Goal: Task Accomplishment & Management: Use online tool/utility

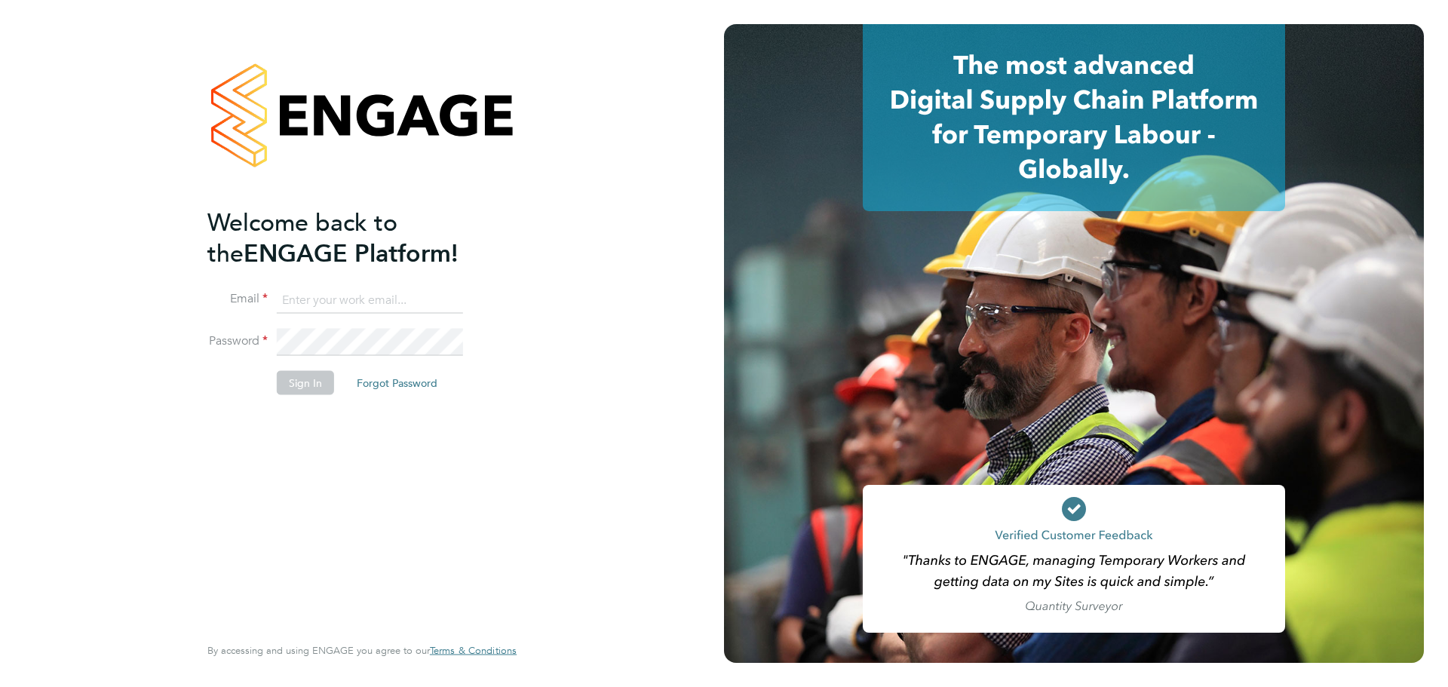
type input "[EMAIL_ADDRESS][PERSON_NAME][DOMAIN_NAME]"
click at [309, 389] on button "Sign In" at bounding box center [305, 382] width 57 height 24
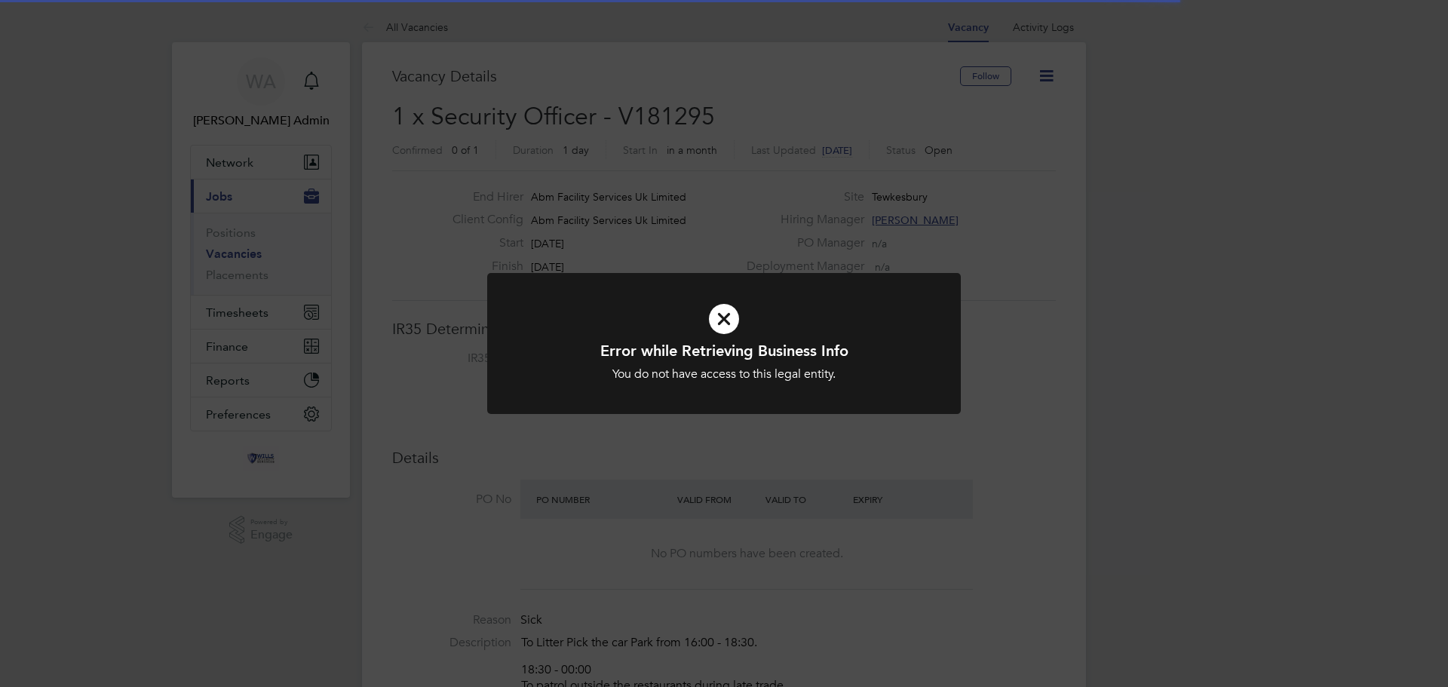
scroll to position [44, 106]
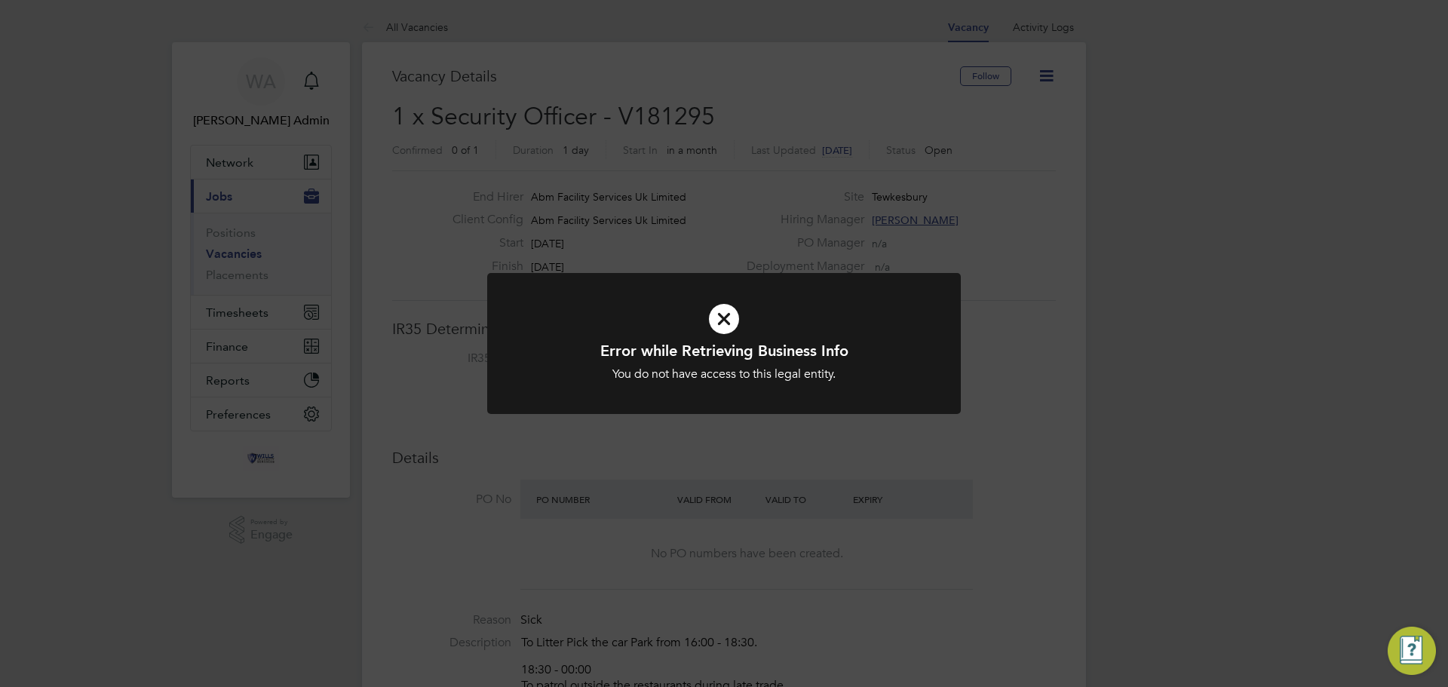
click at [723, 316] on icon at bounding box center [724, 319] width 392 height 59
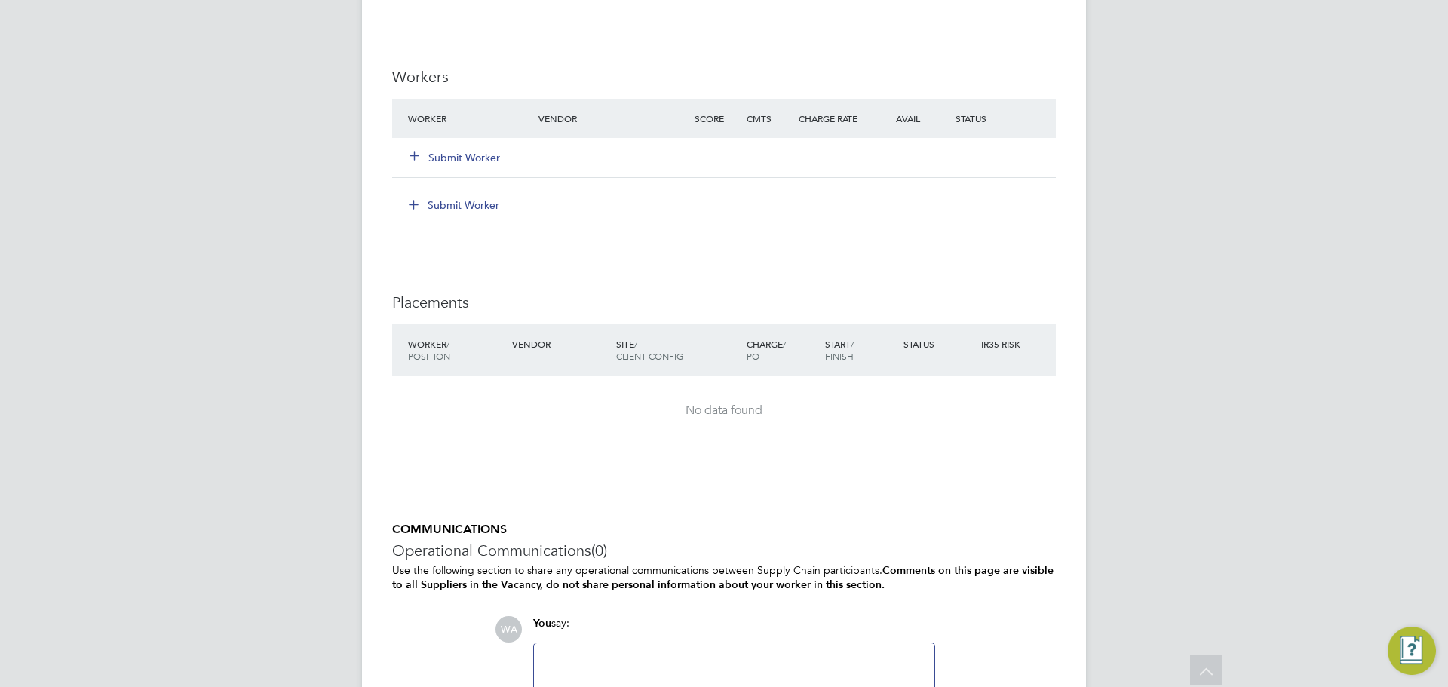
scroll to position [837, 0]
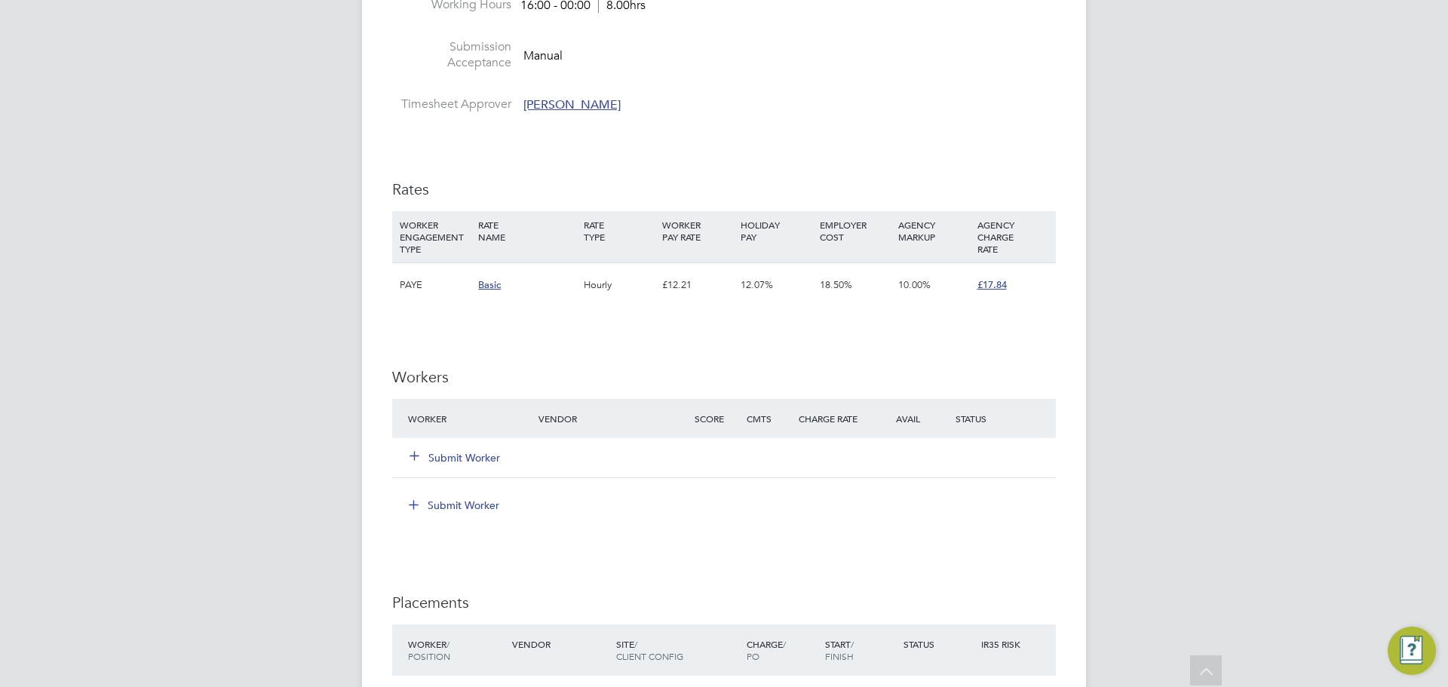
click at [446, 458] on button "Submit Worker" at bounding box center [455, 457] width 90 height 15
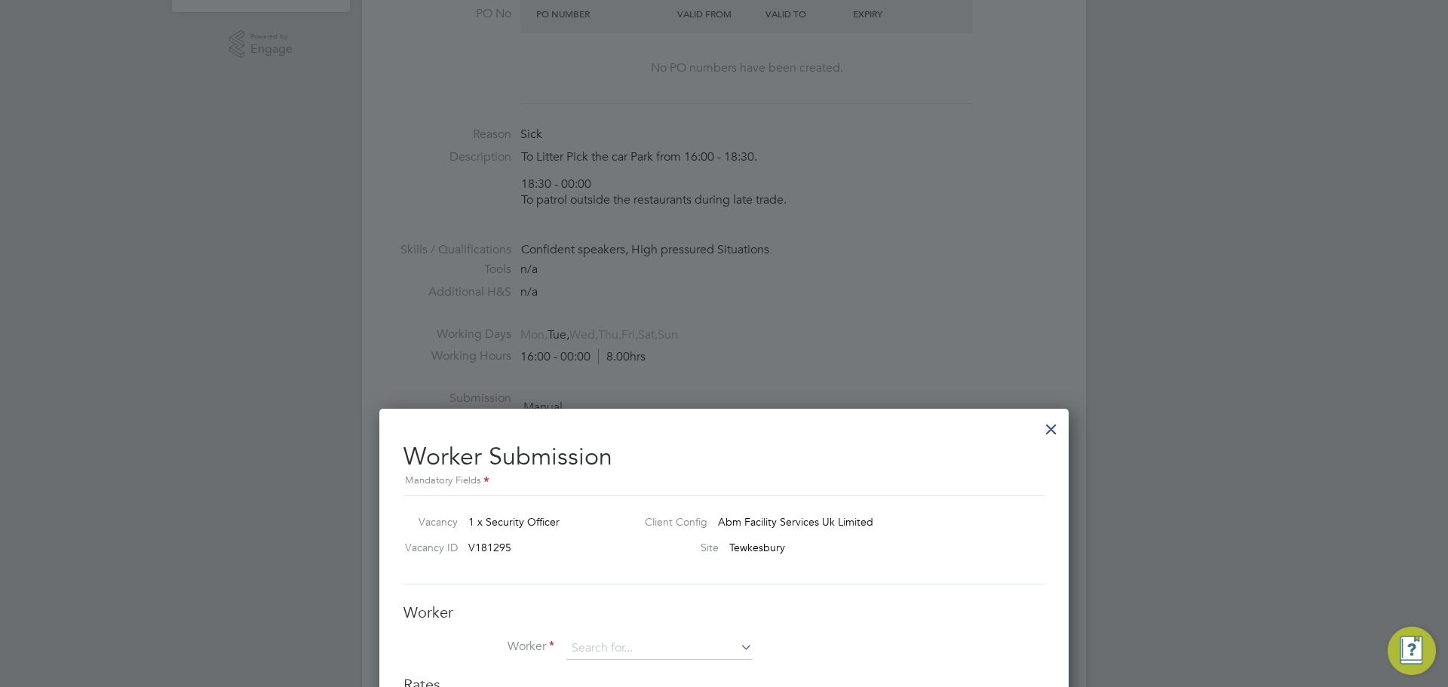
scroll to position [460, 0]
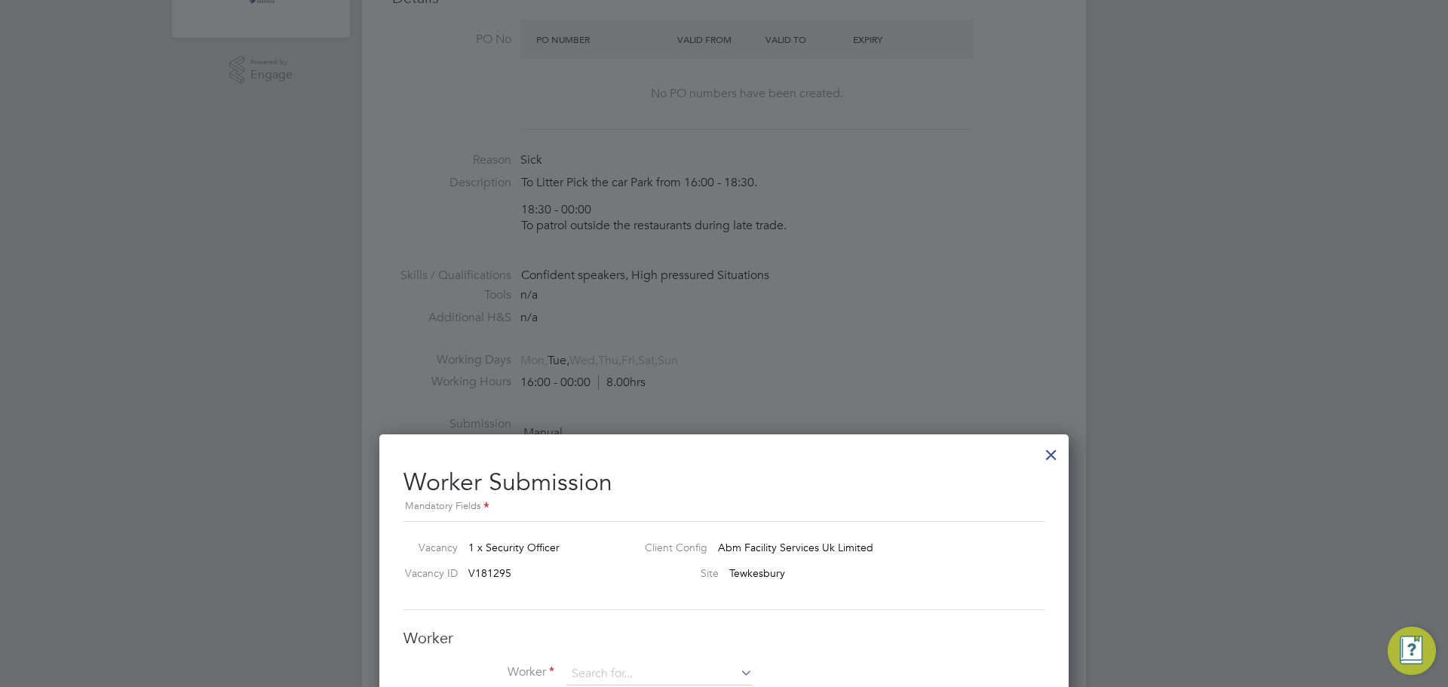
click at [1048, 456] on div at bounding box center [1051, 450] width 27 height 27
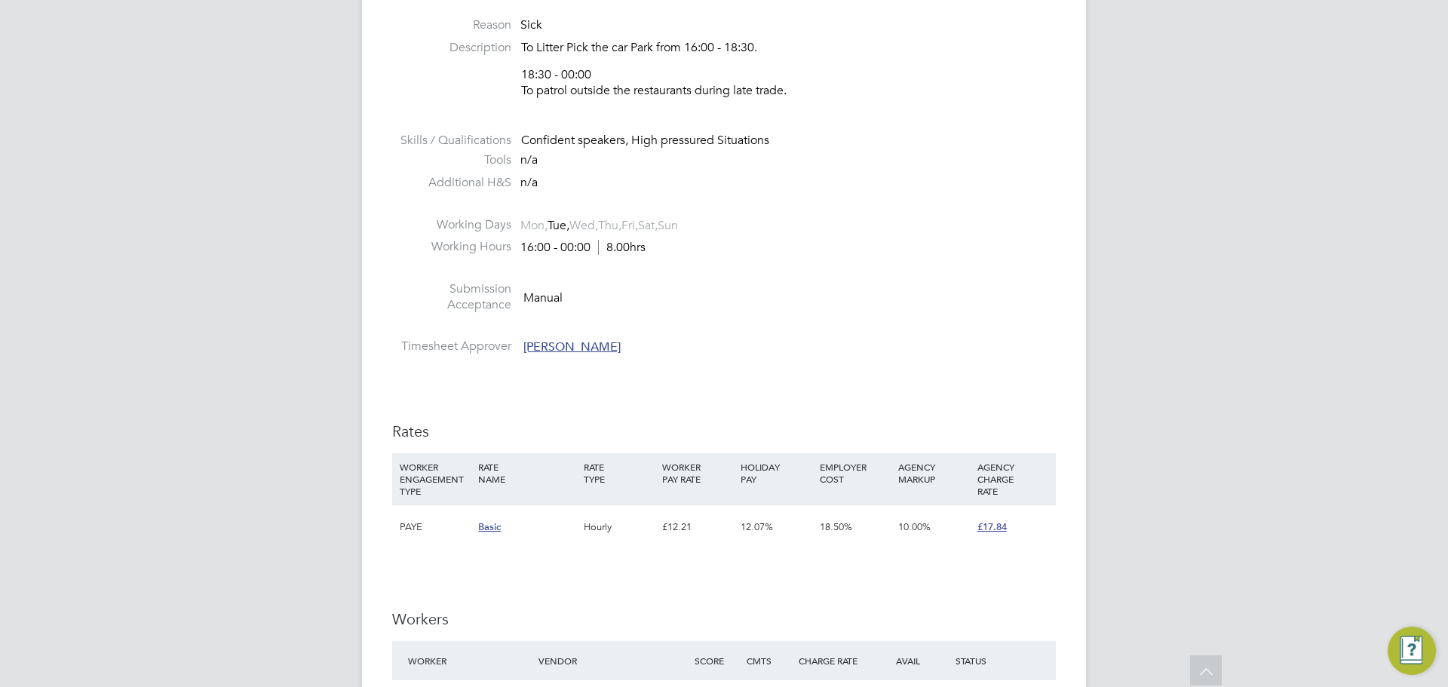
scroll to position [611, 0]
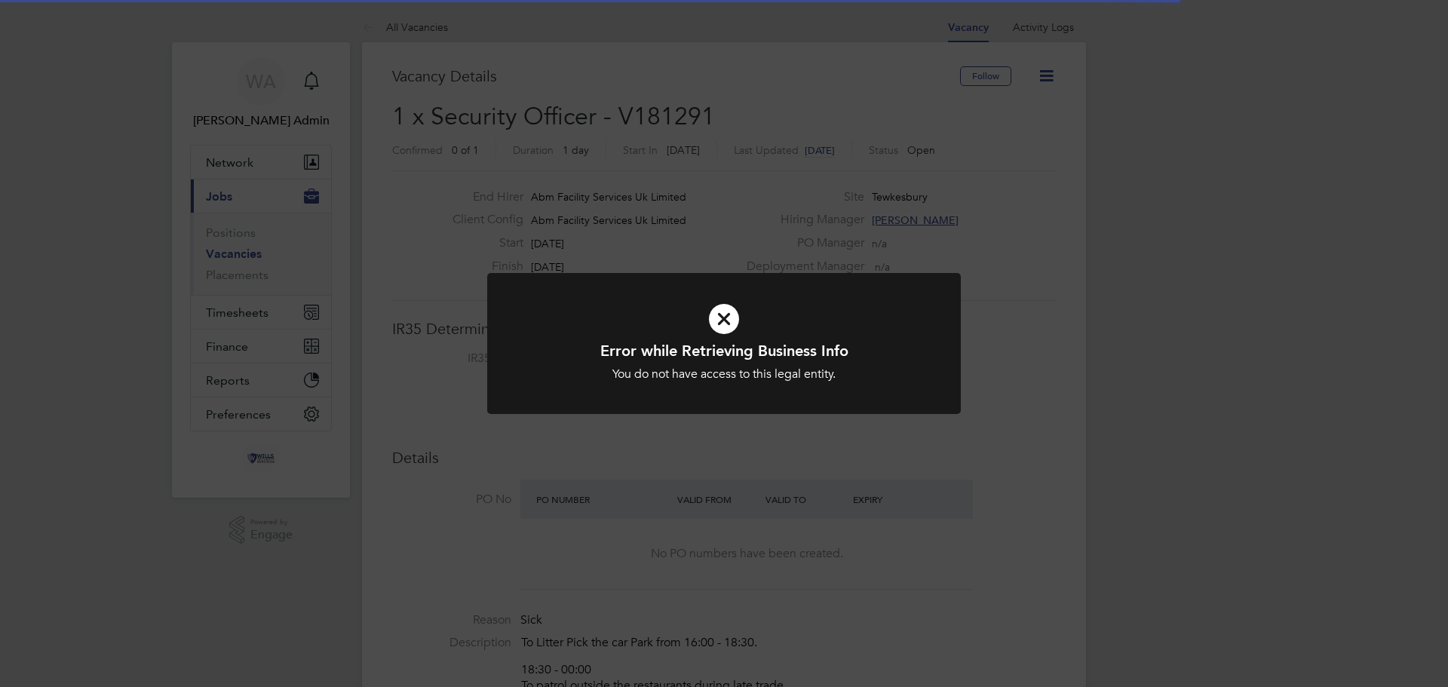
scroll to position [44, 106]
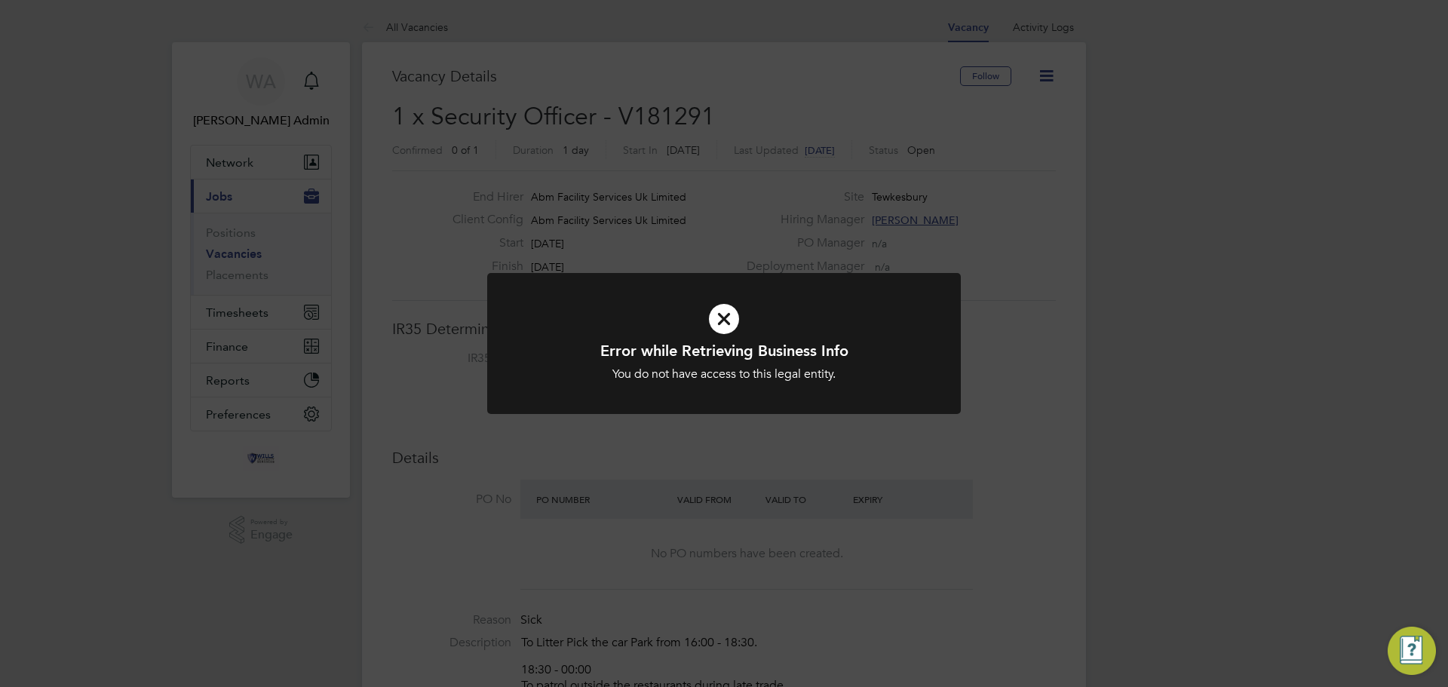
click at [722, 322] on icon at bounding box center [724, 319] width 392 height 59
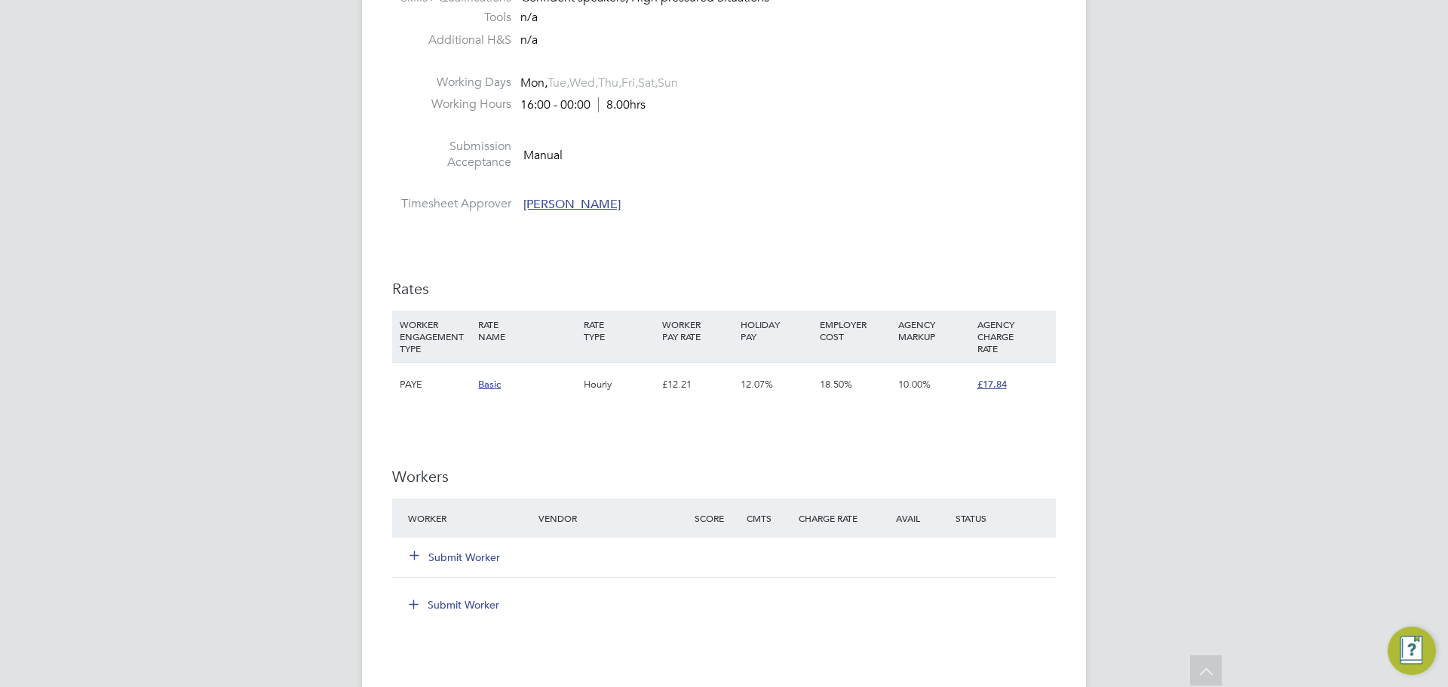
scroll to position [754, 0]
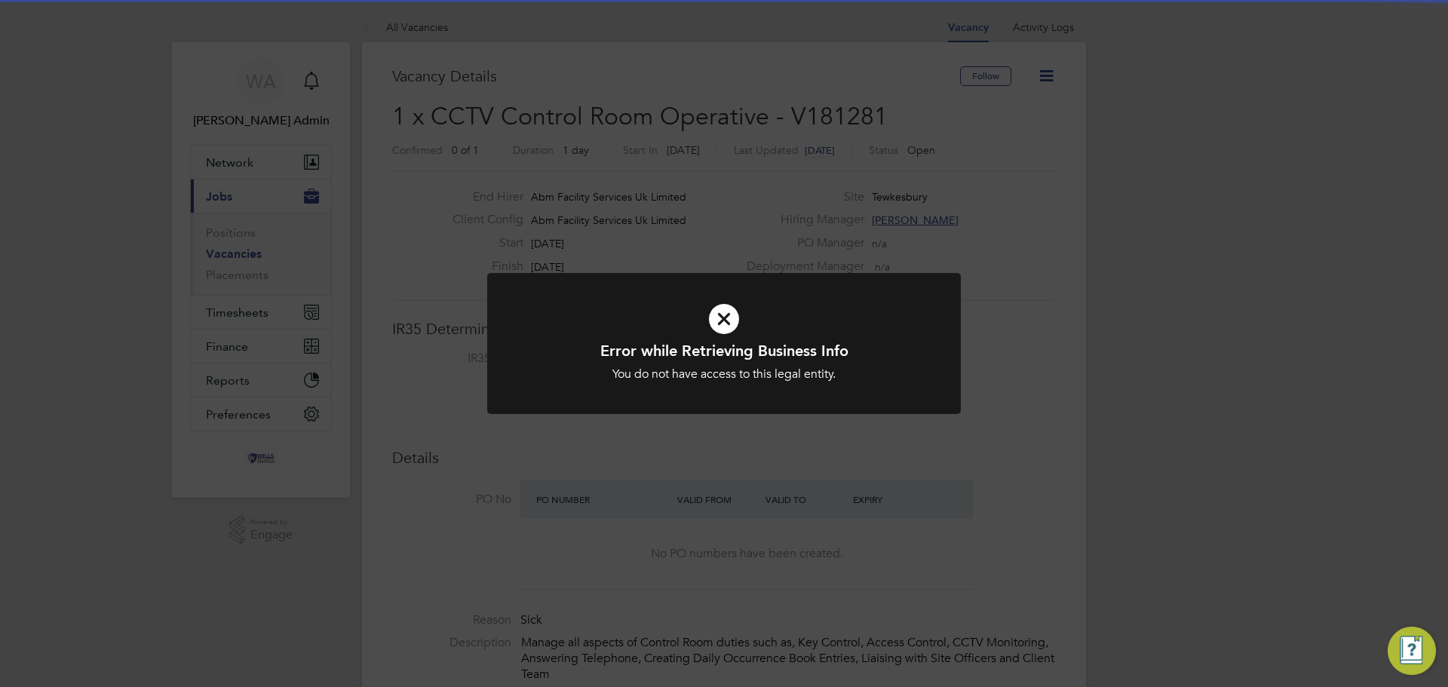
scroll to position [44, 106]
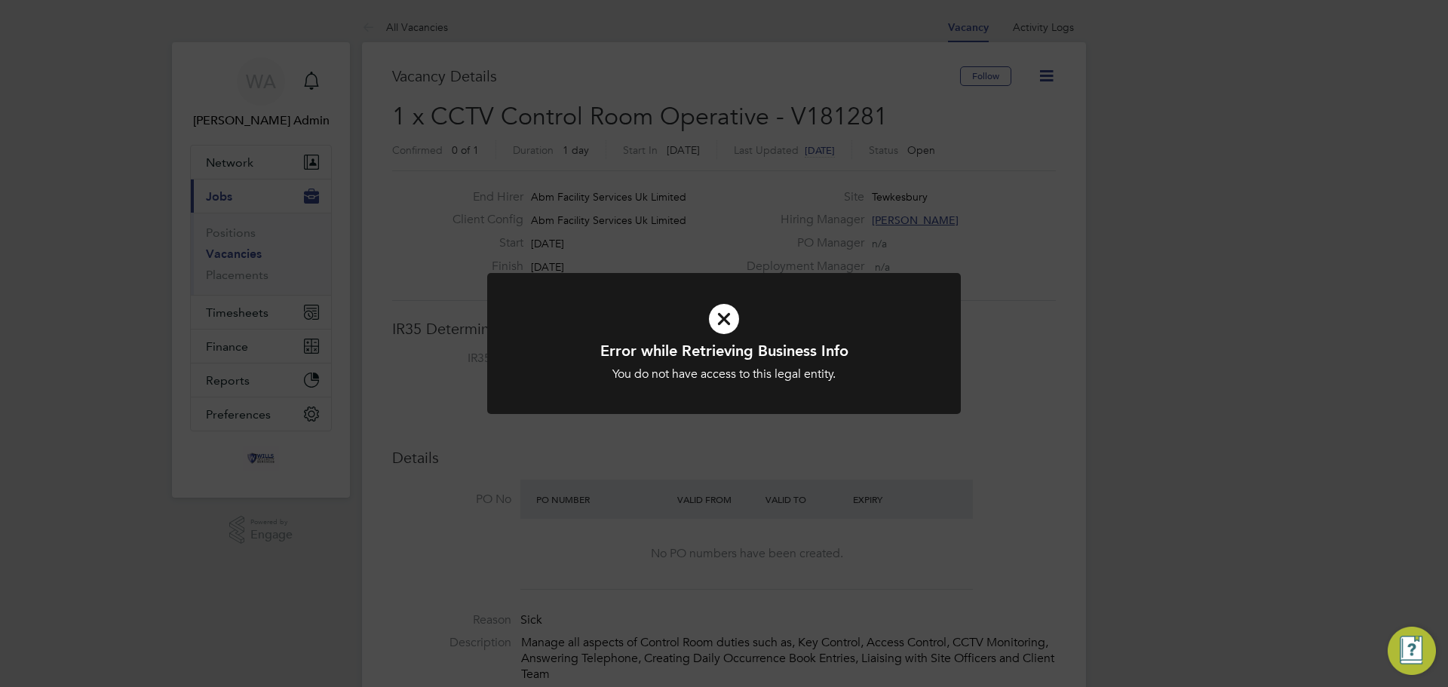
click at [726, 324] on icon at bounding box center [724, 319] width 392 height 59
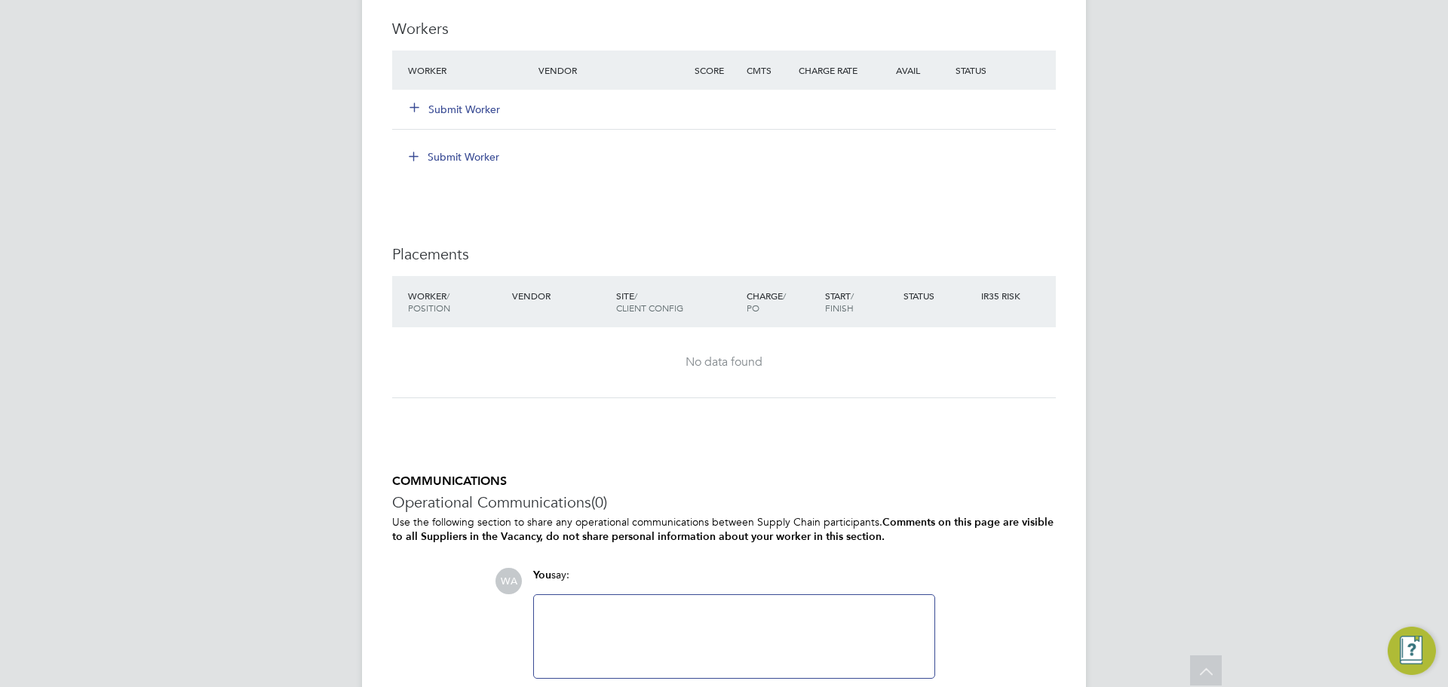
scroll to position [1207, 0]
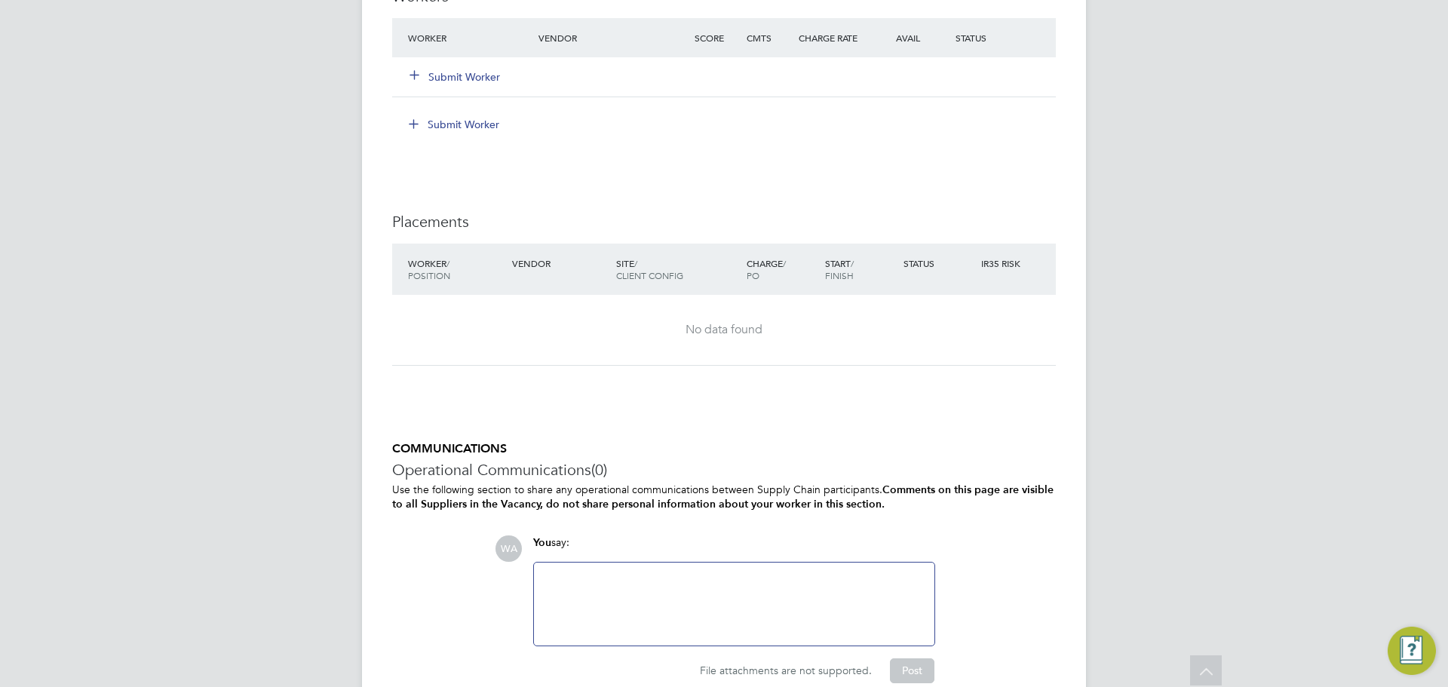
click at [465, 76] on button "Submit Worker" at bounding box center [455, 76] width 90 height 15
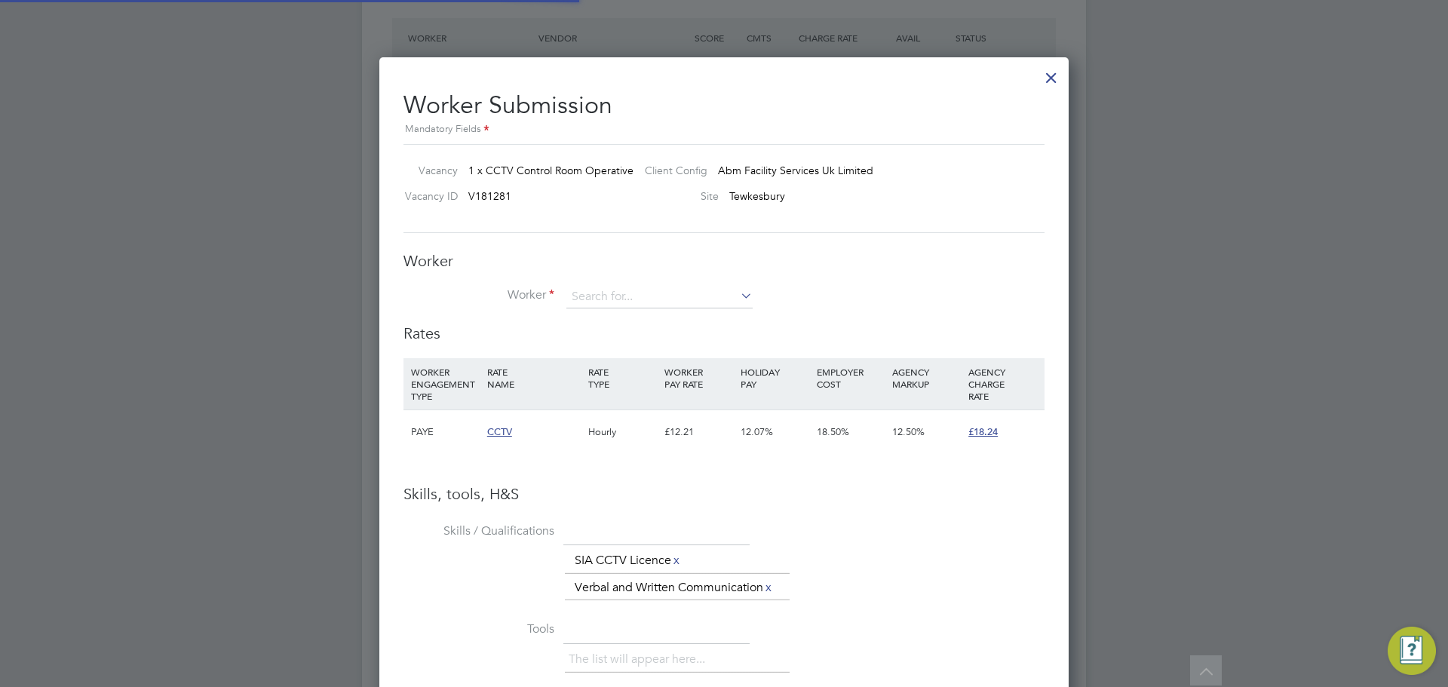
scroll to position [977, 690]
click at [738, 291] on icon at bounding box center [738, 295] width 0 height 21
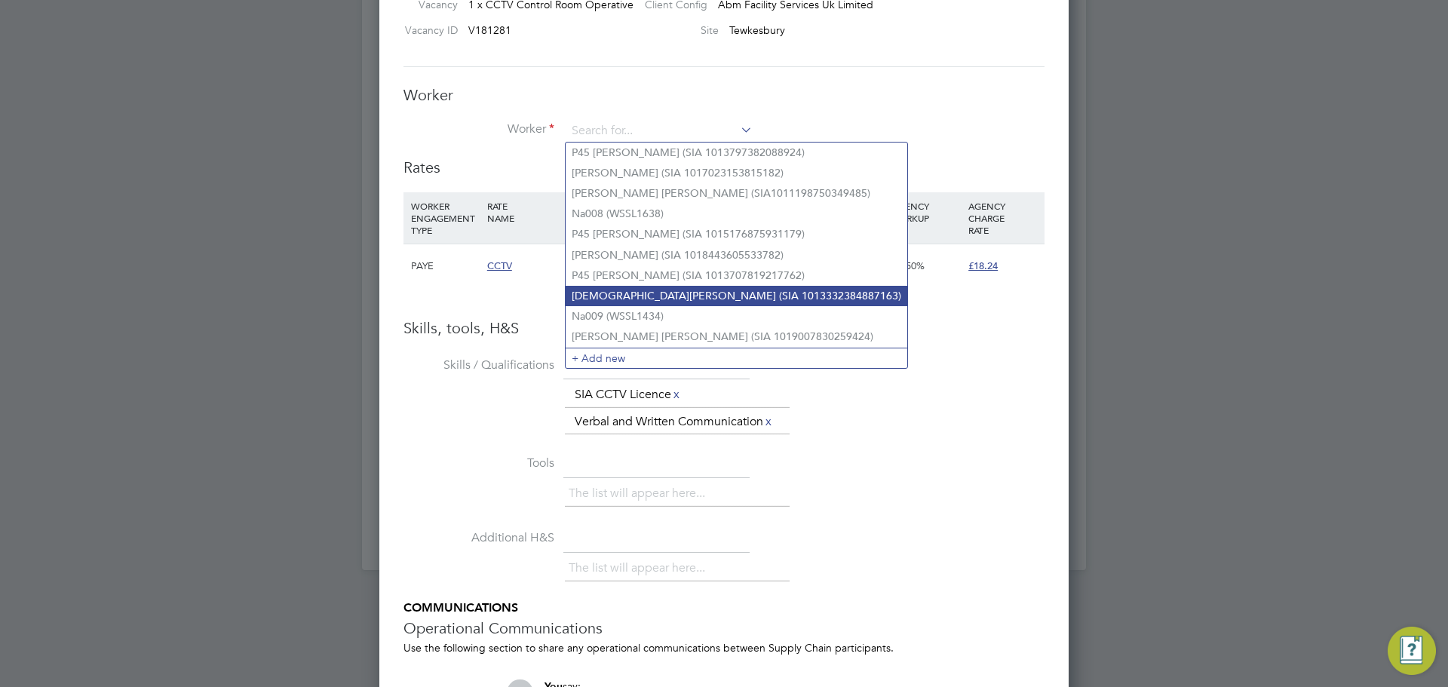
scroll to position [1553, 0]
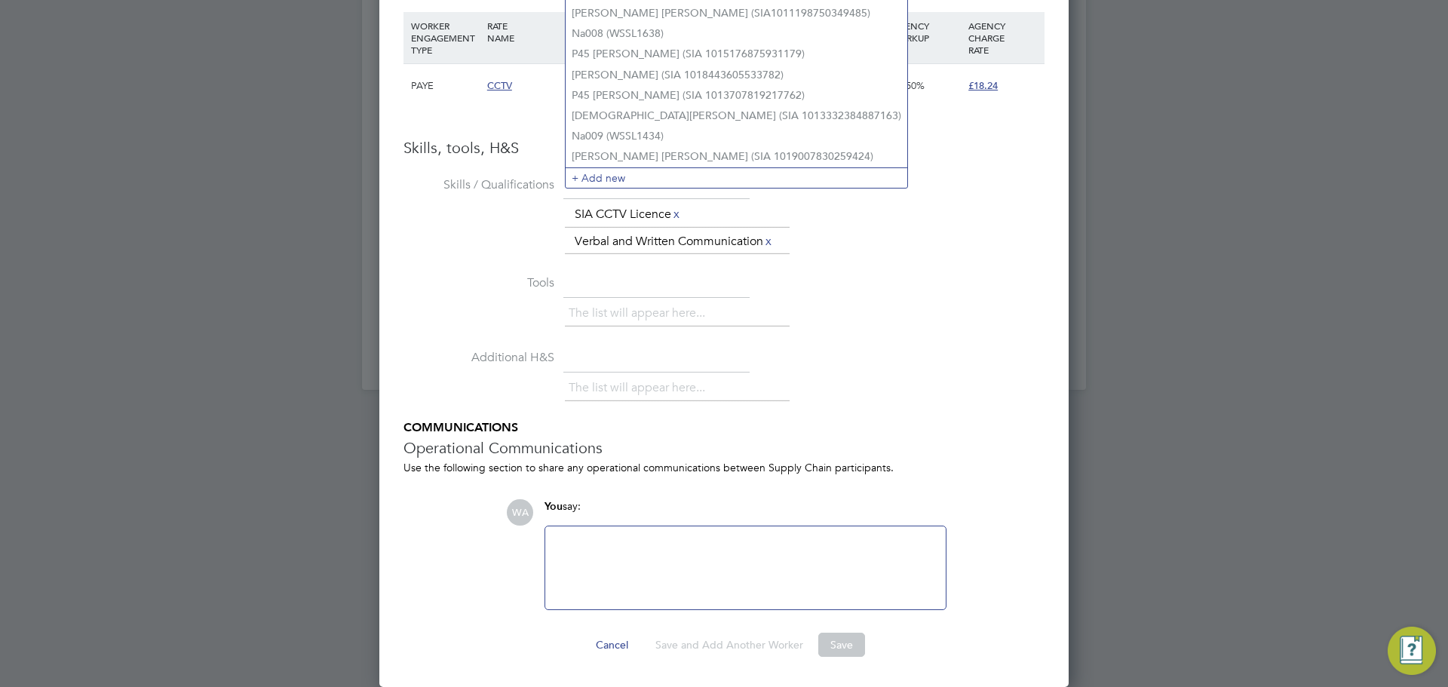
click at [977, 379] on div "The list will appear here..." at bounding box center [805, 390] width 480 height 30
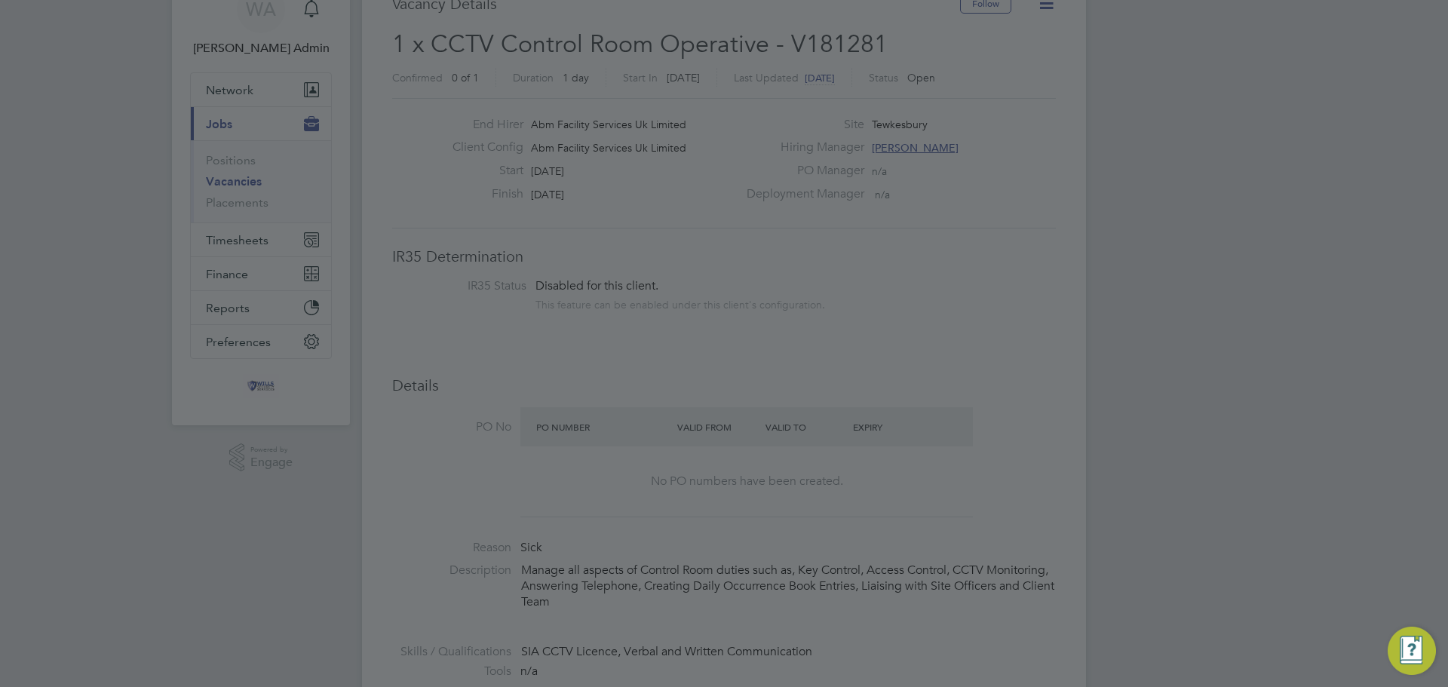
scroll to position [0, 0]
